Goal: Task Accomplishment & Management: Use online tool/utility

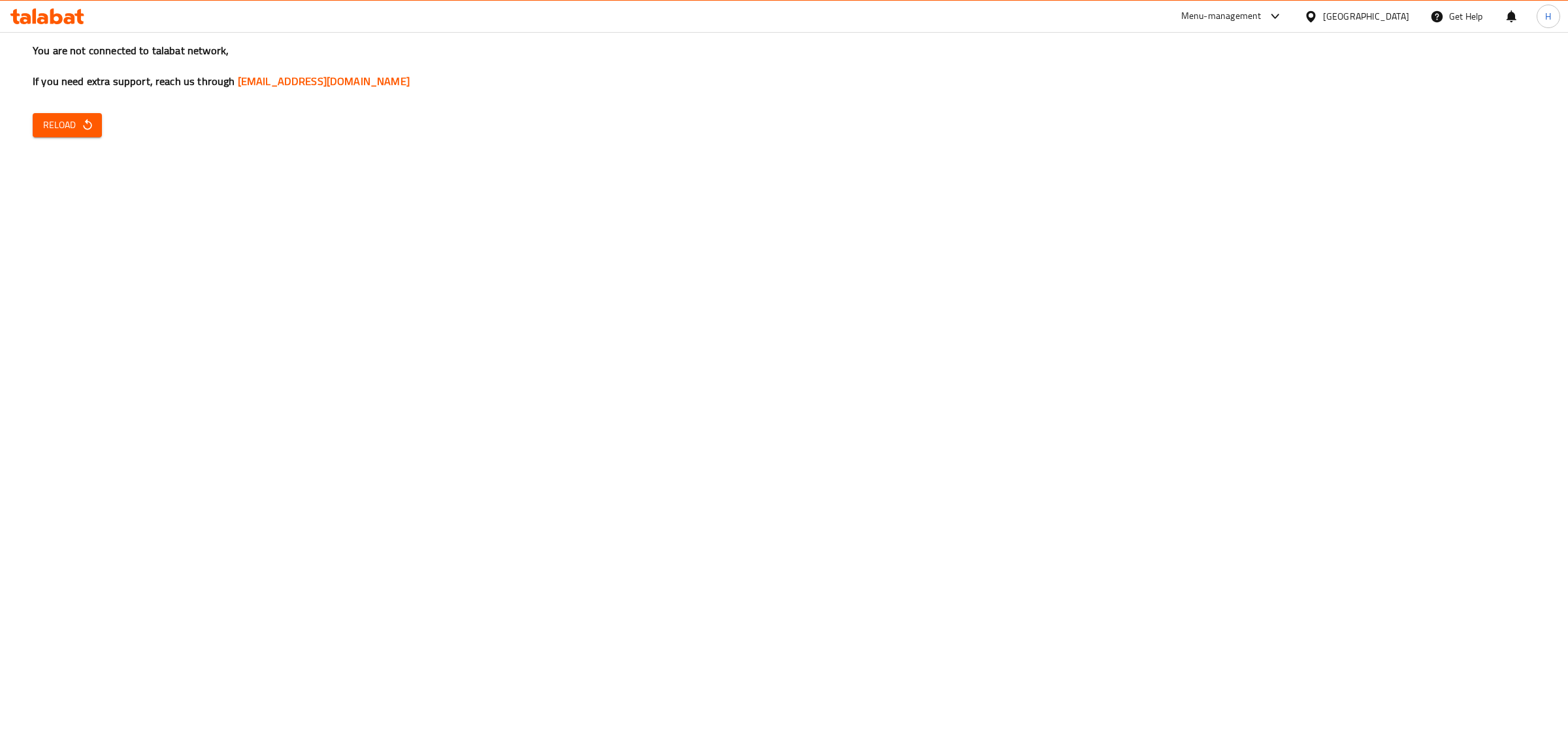
click at [89, 132] on icon "button" at bounding box center [87, 124] width 13 height 13
click at [1158, 651] on div "You are not connected to talabat network, If you need extra support, reach us t…" at bounding box center [784, 372] width 1568 height 744
click at [49, 131] on span "Reload" at bounding box center [67, 125] width 49 height 16
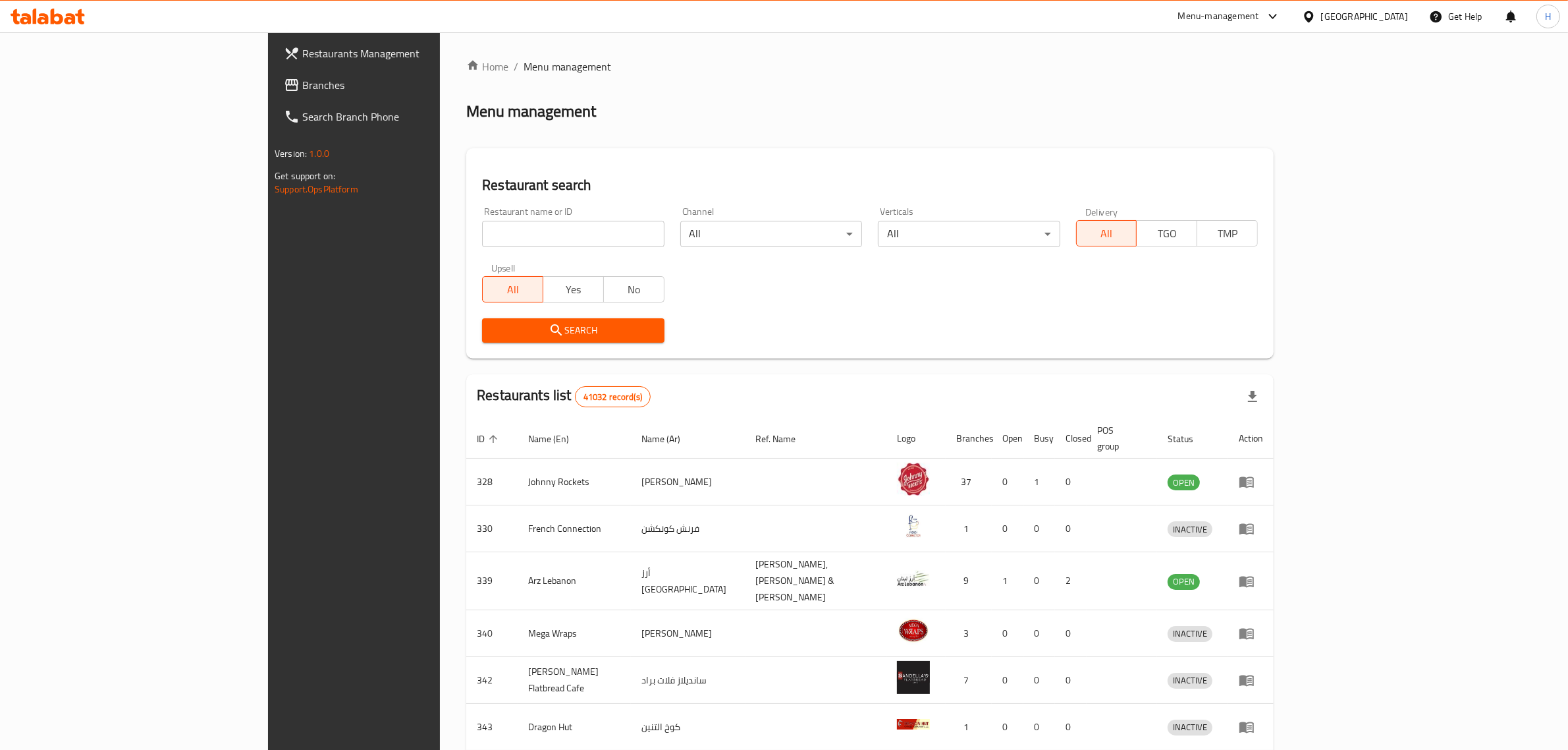
click at [302, 83] on span "Branches" at bounding box center [411, 85] width 218 height 16
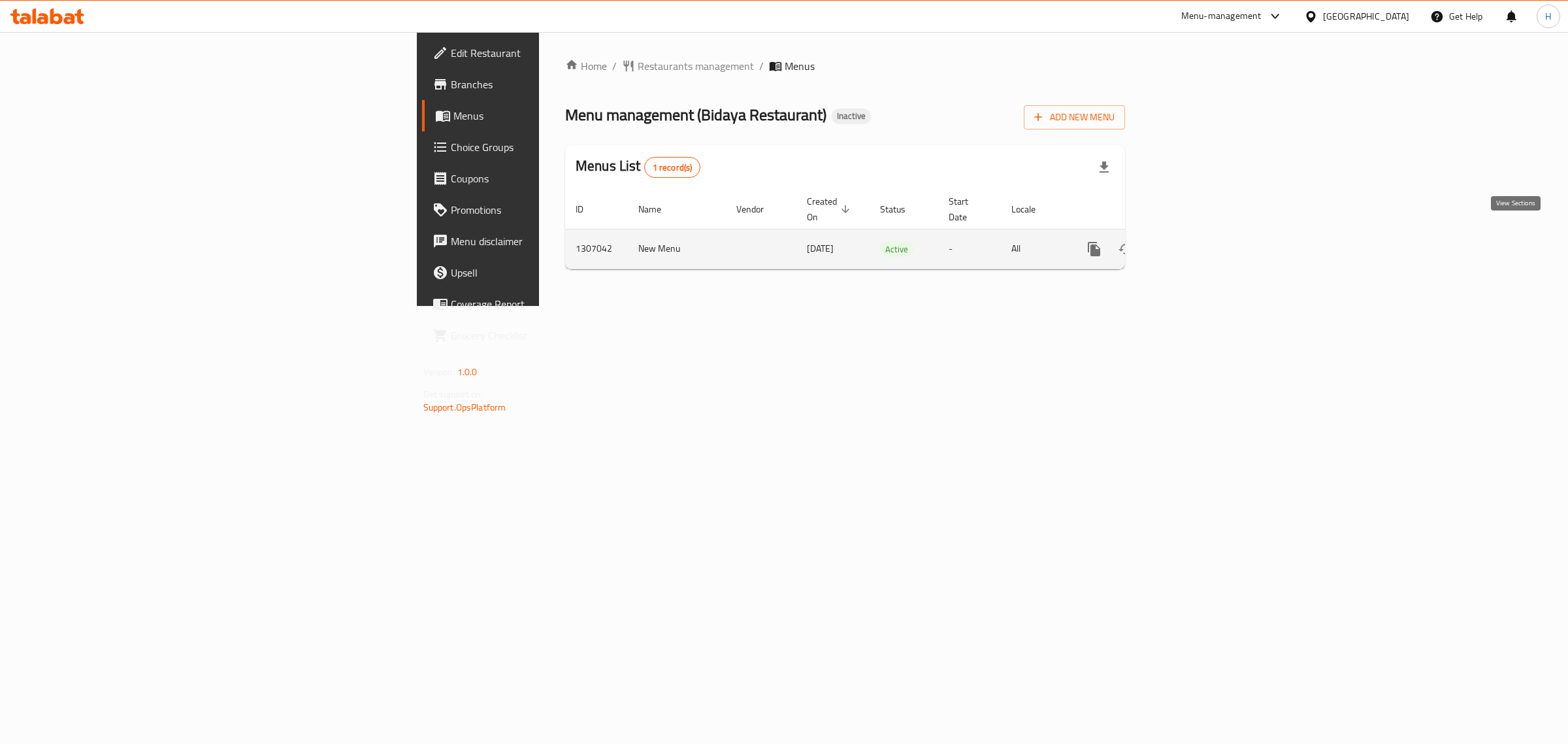
click at [1204, 233] on link "enhanced table" at bounding box center [1188, 249] width 31 height 31
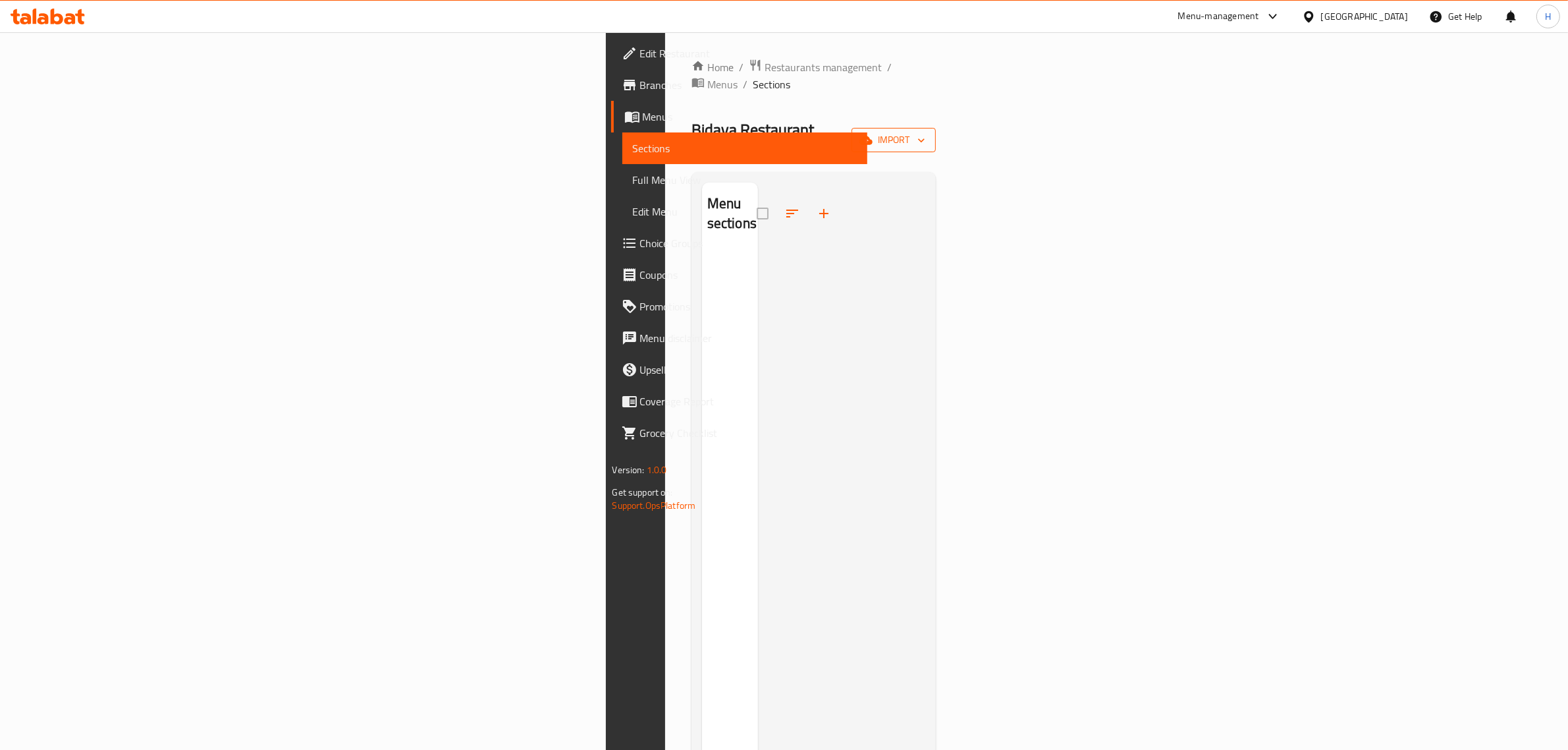
click at [926, 132] on span "import" at bounding box center [894, 140] width 63 height 17
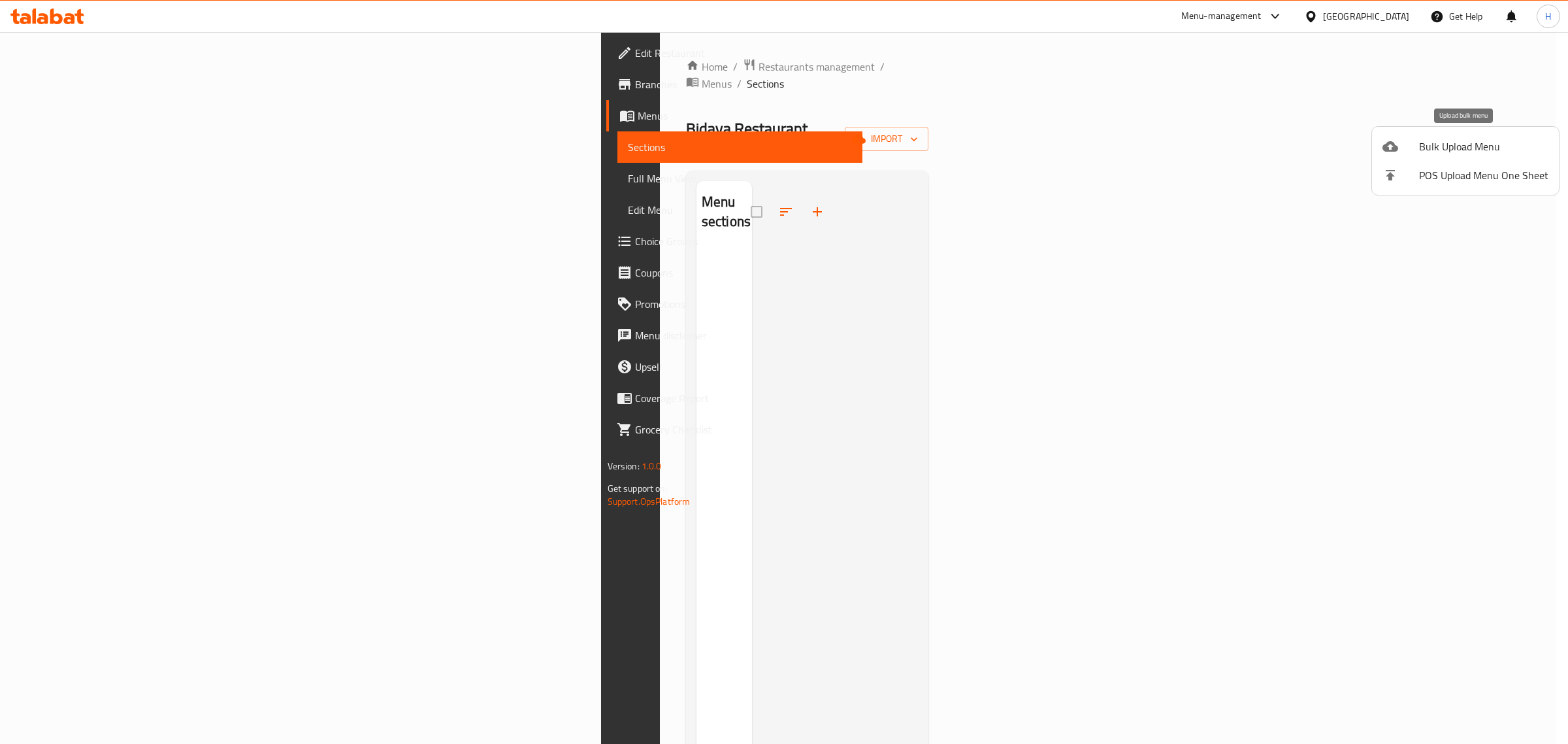
click at [1477, 139] on span "Bulk Upload Menu" at bounding box center [1483, 147] width 129 height 16
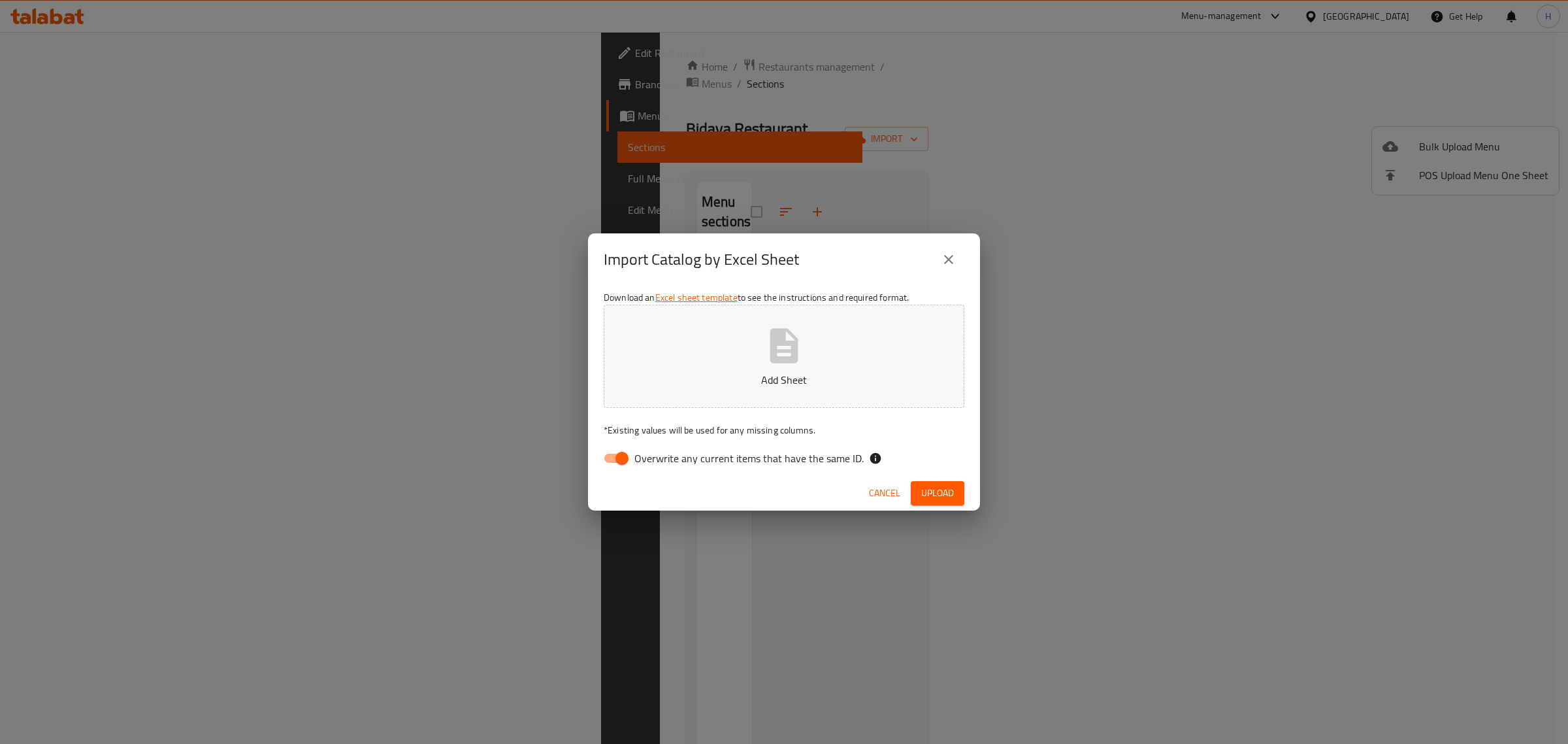
click at [609, 464] on input "Overwrite any current items that have the same ID." at bounding box center [622, 458] width 74 height 25
checkbox input "false"
click at [694, 367] on button "Add Sheet" at bounding box center [784, 356] width 360 height 103
click at [927, 488] on span "Upload" at bounding box center [937, 493] width 33 height 16
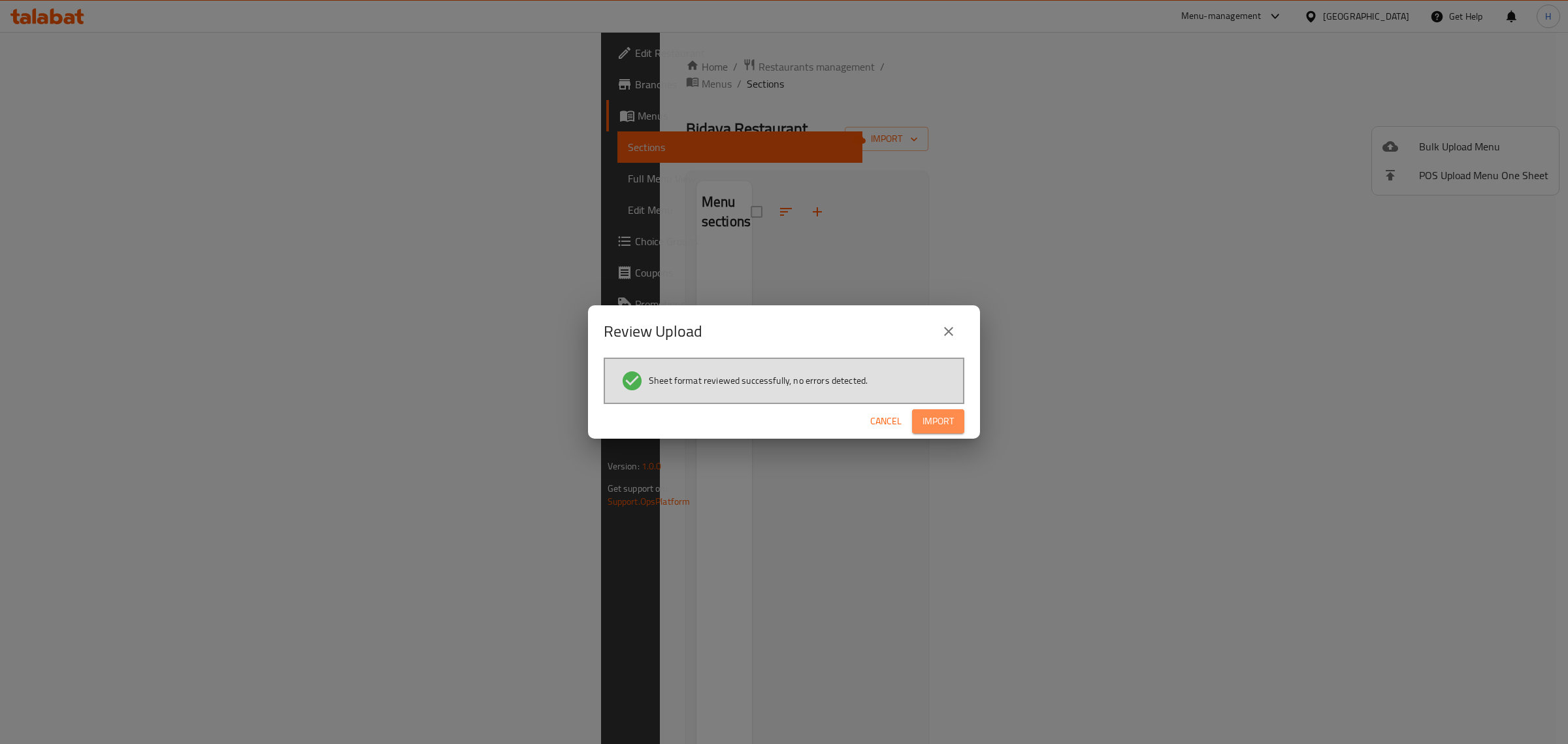
click at [938, 416] on span "Import" at bounding box center [938, 421] width 31 height 16
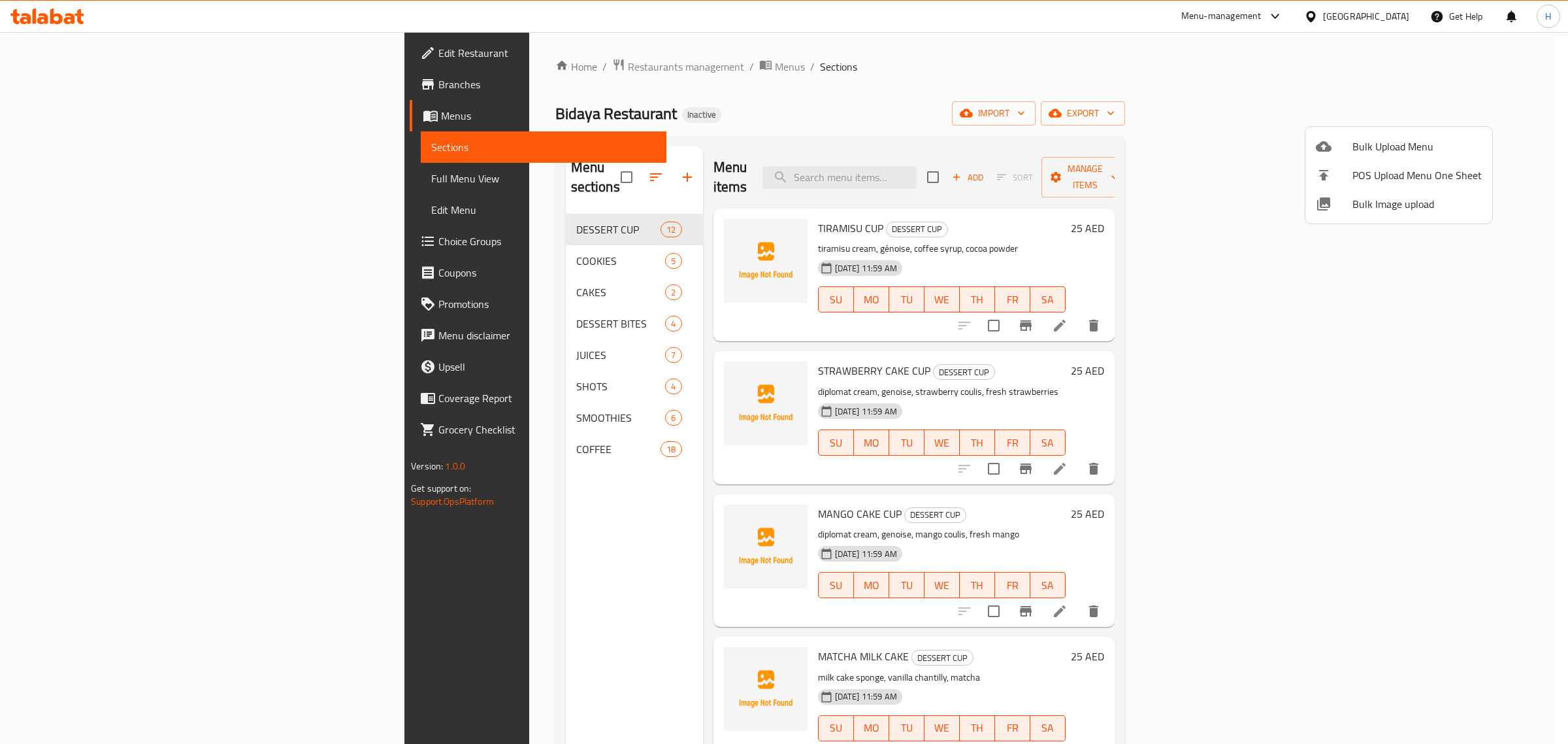
click at [119, 183] on div at bounding box center [784, 372] width 1568 height 744
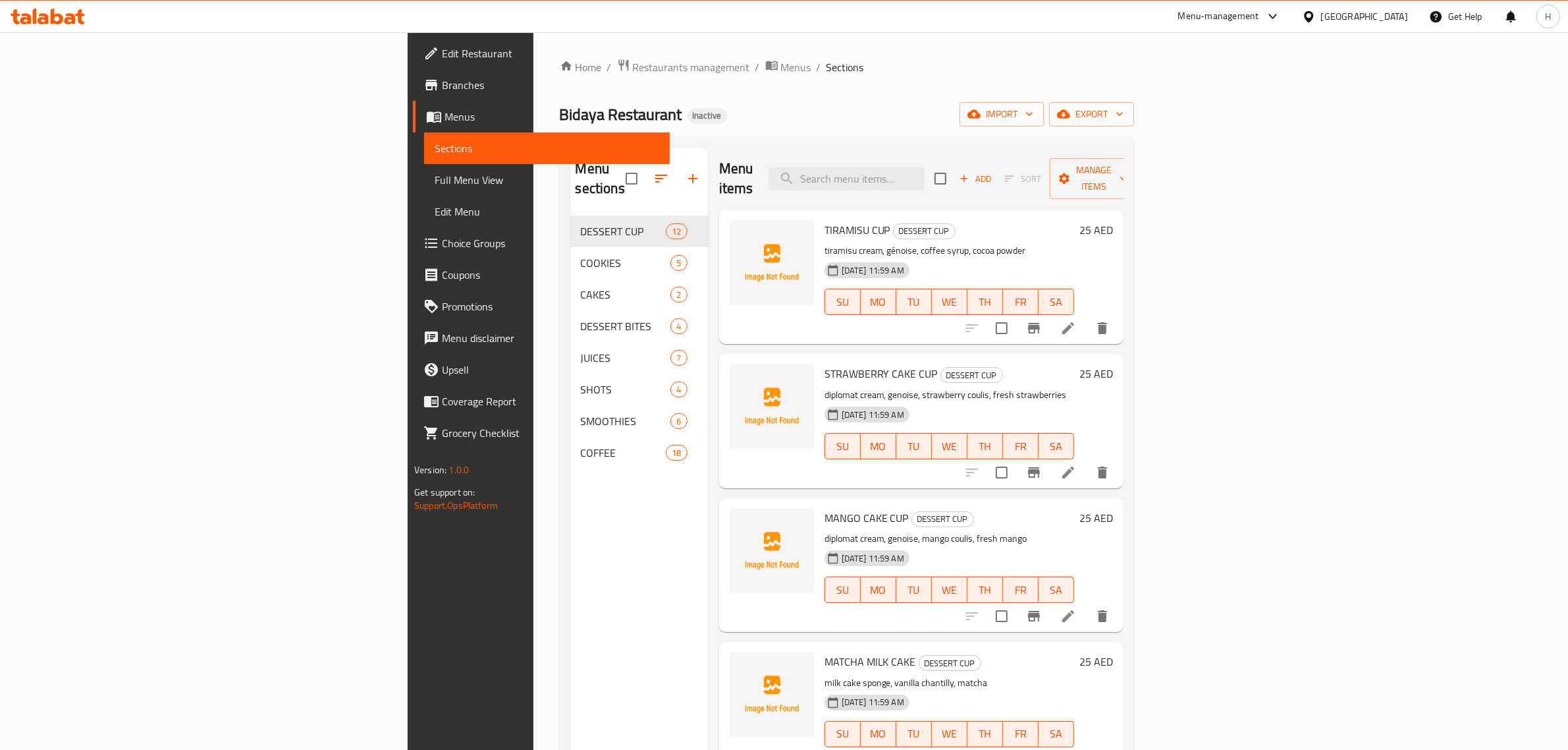
drag, startPoint x: 99, startPoint y: 187, endPoint x: 112, endPoint y: 6, distance: 181.5
click at [435, 187] on span "Full Menu View" at bounding box center [547, 180] width 225 height 16
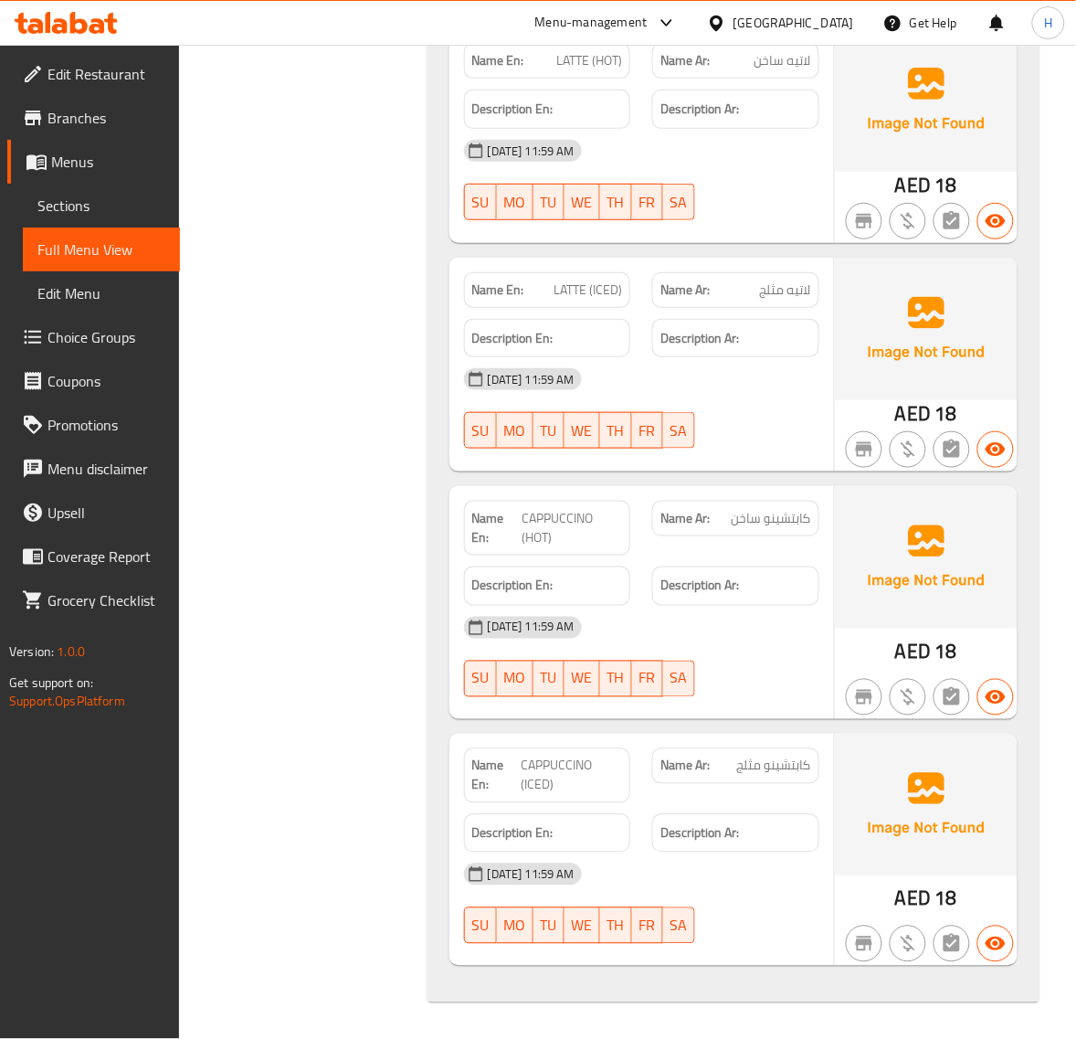
scroll to position [17389, 0]
drag, startPoint x: 344, startPoint y: 667, endPoint x: 260, endPoint y: 770, distance: 133.1
drag, startPoint x: 260, startPoint y: 770, endPoint x: 210, endPoint y: 811, distance: 64.9
drag, startPoint x: 210, startPoint y: 815, endPoint x: 210, endPoint y: 825, distance: 10.1
drag, startPoint x: 210, startPoint y: 825, endPoint x: 291, endPoint y: 202, distance: 628.3
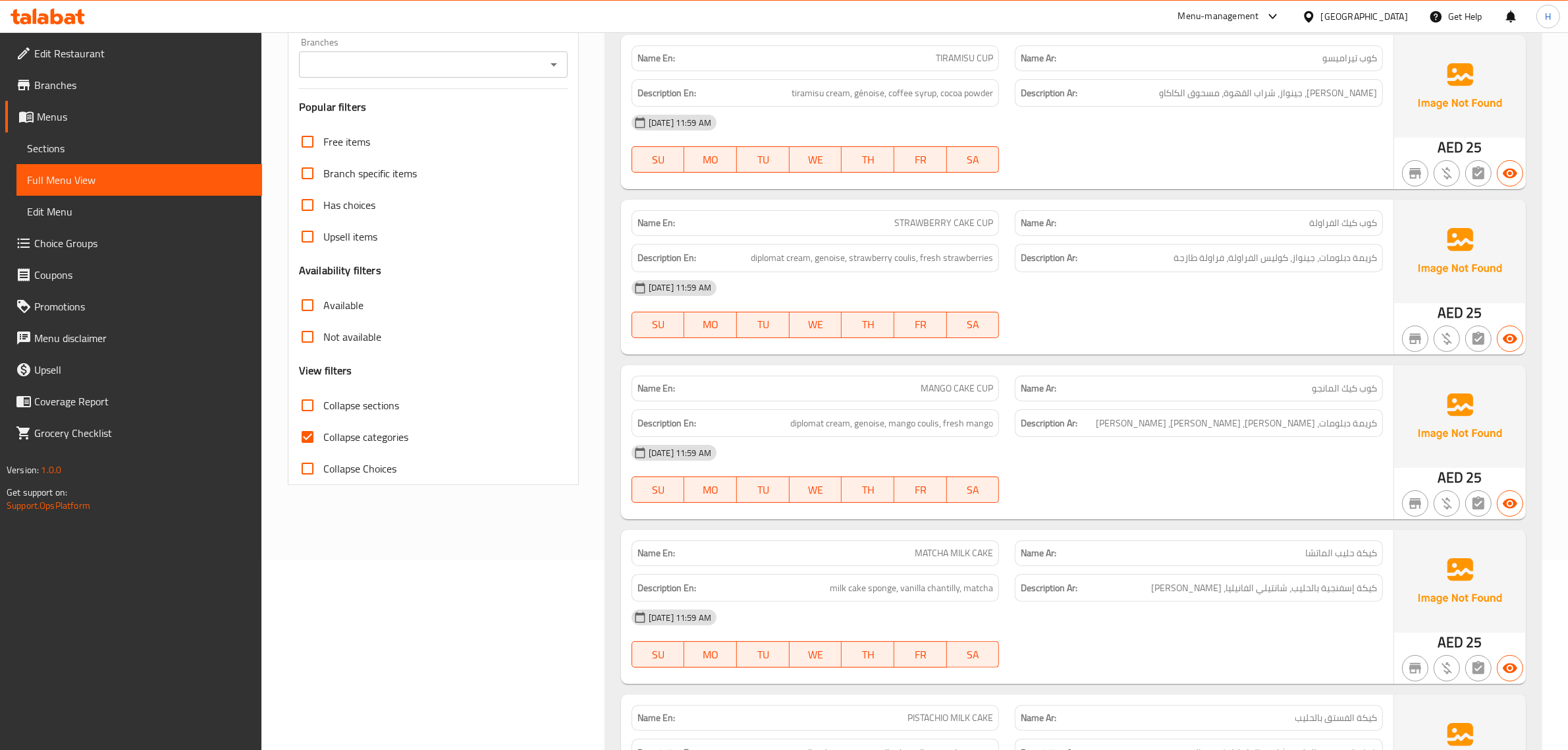
scroll to position [192, 0]
click at [384, 436] on span "Collapse categories" at bounding box center [366, 435] width 85 height 16
click at [324, 436] on input "Collapse categories" at bounding box center [308, 435] width 32 height 32
checkbox input "false"
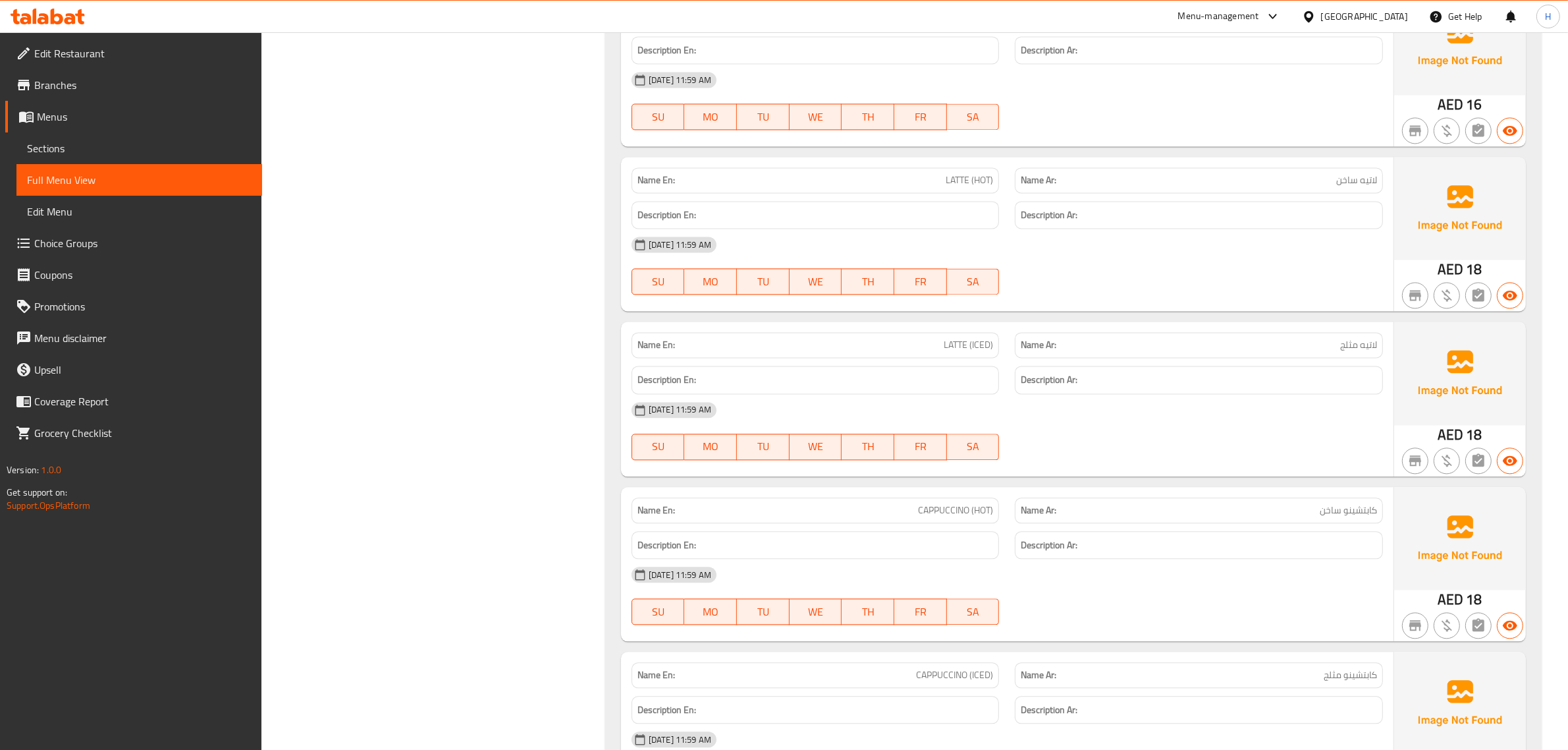
scroll to position [9884, 0]
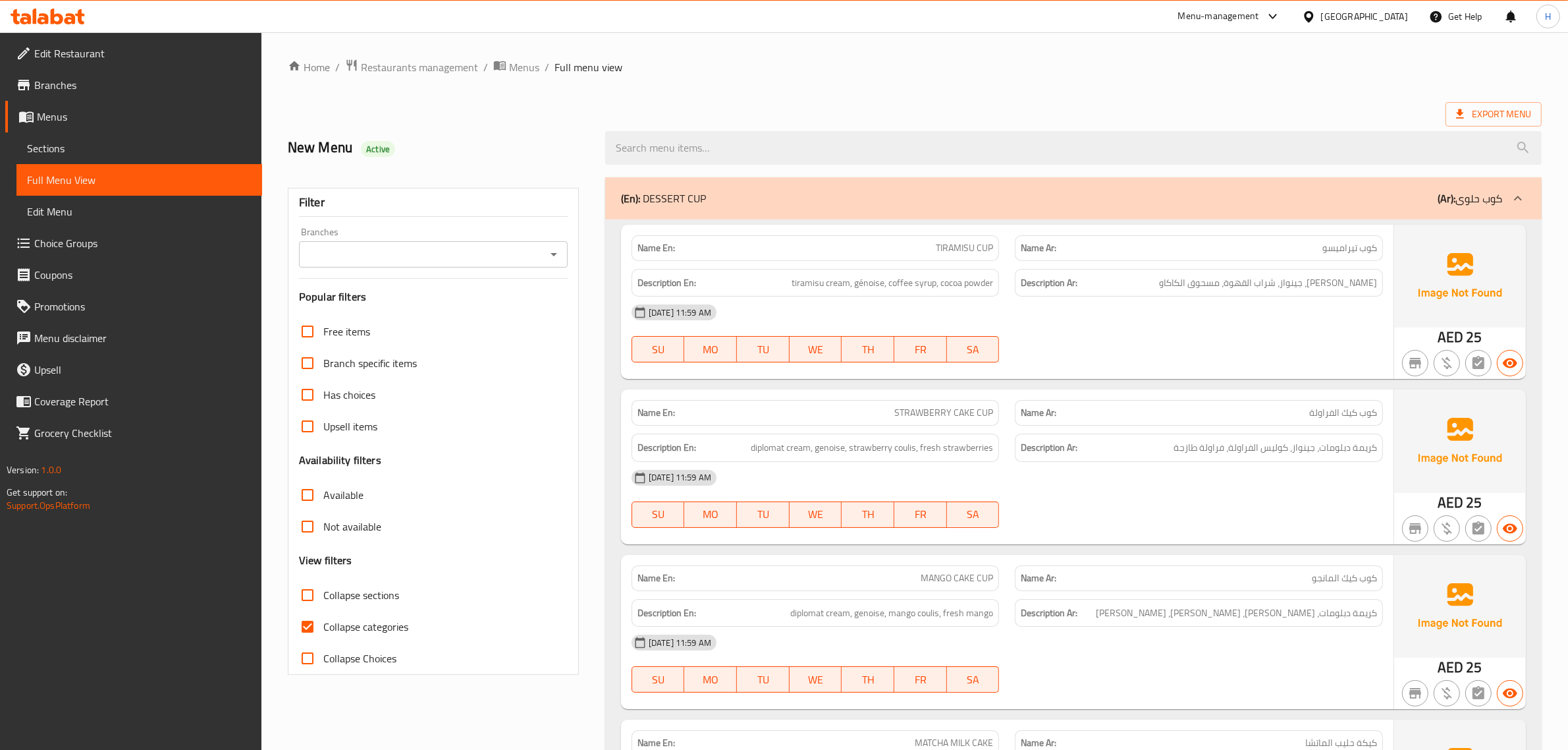
click at [356, 596] on span "Collapse sections" at bounding box center [361, 595] width 76 height 16
click at [324, 596] on input "Collapse sections" at bounding box center [308, 595] width 32 height 32
checkbox input "true"
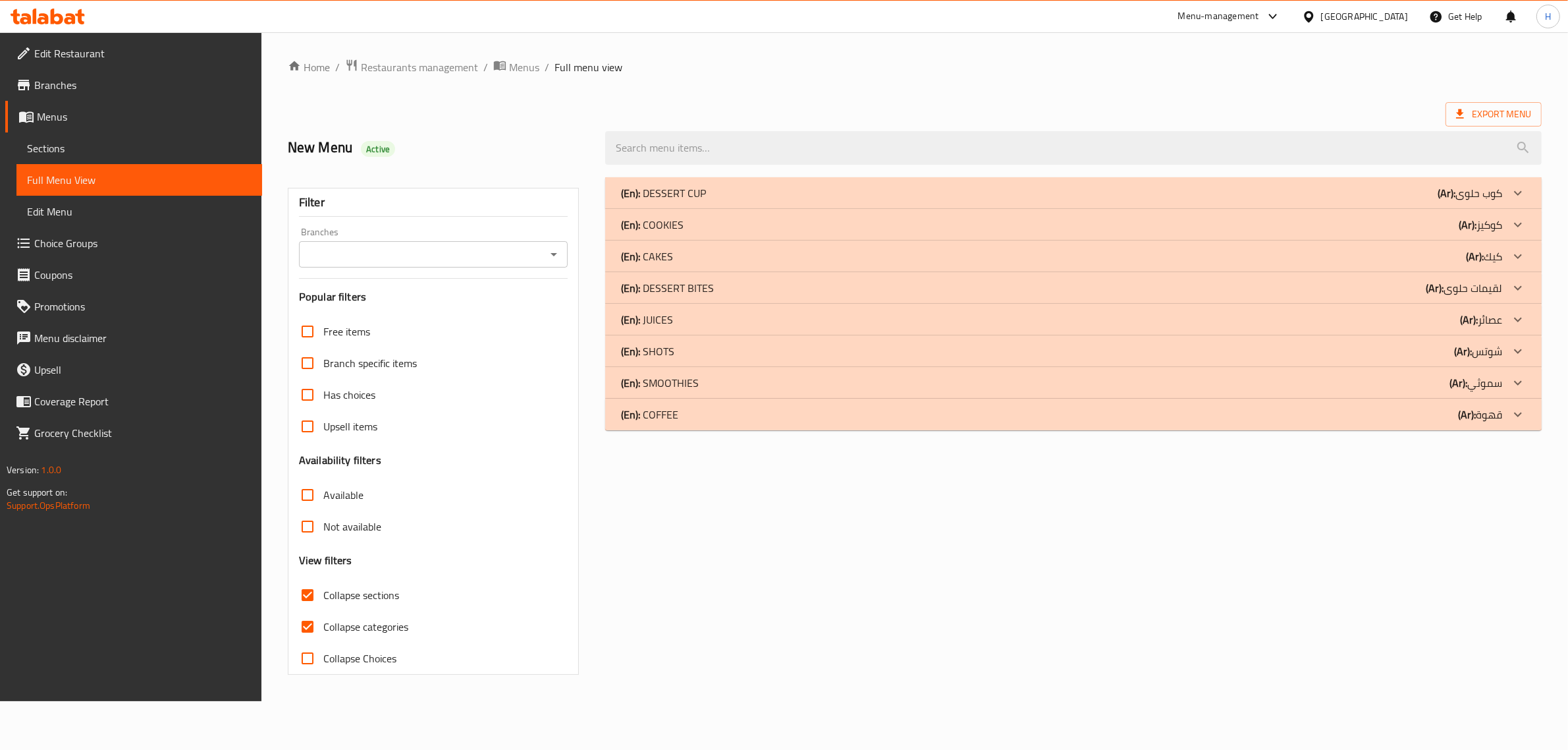
click at [370, 627] on span "Collapse categories" at bounding box center [366, 627] width 85 height 16
click at [324, 627] on input "Collapse categories" at bounding box center [308, 627] width 32 height 32
checkbox input "false"
click at [345, 596] on span "Collapse sections" at bounding box center [363, 595] width 76 height 16
click at [325, 596] on input "Collapse sections" at bounding box center [309, 595] width 32 height 32
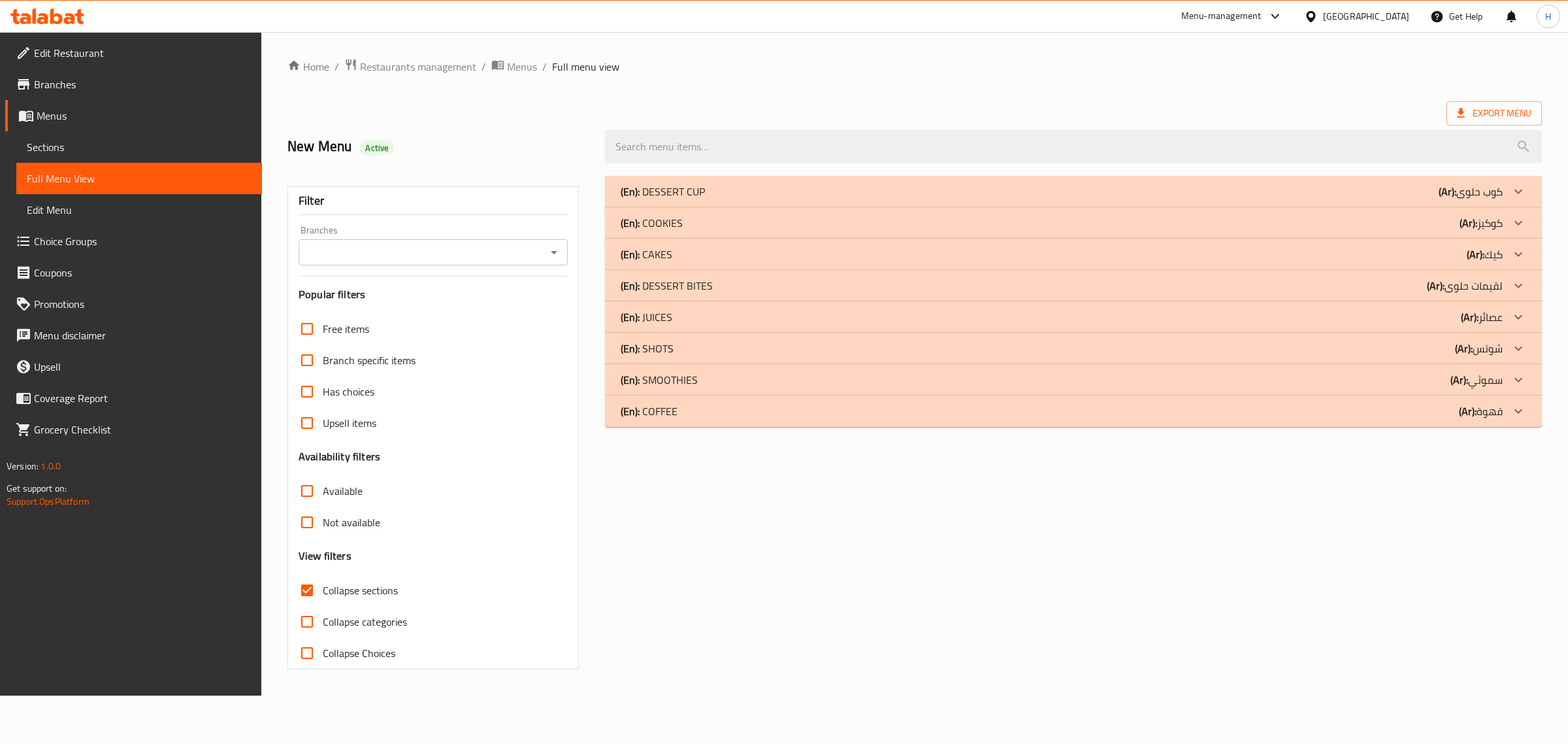
checkbox input "false"
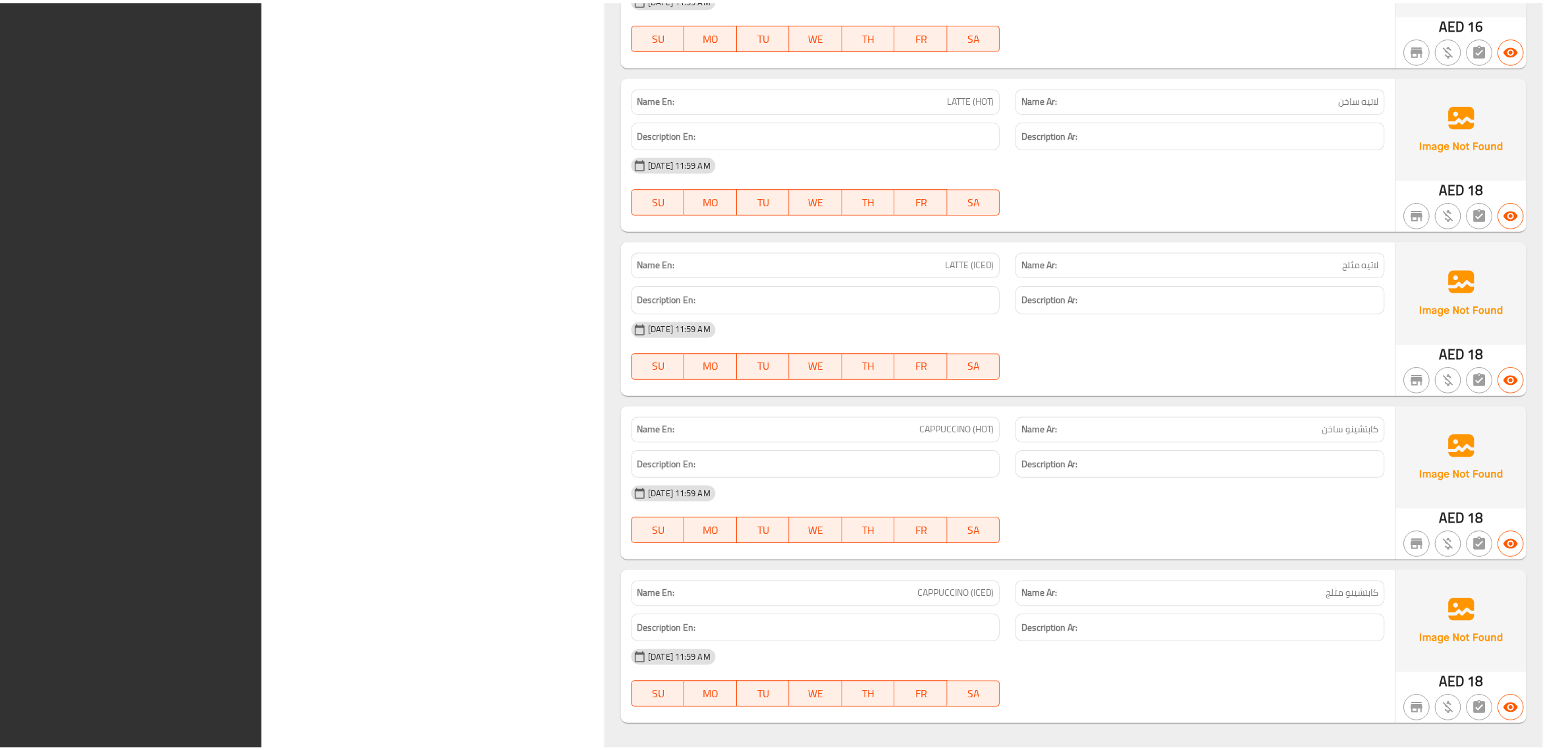
scroll to position [9884, 0]
